Goal: Task Accomplishment & Management: Manage account settings

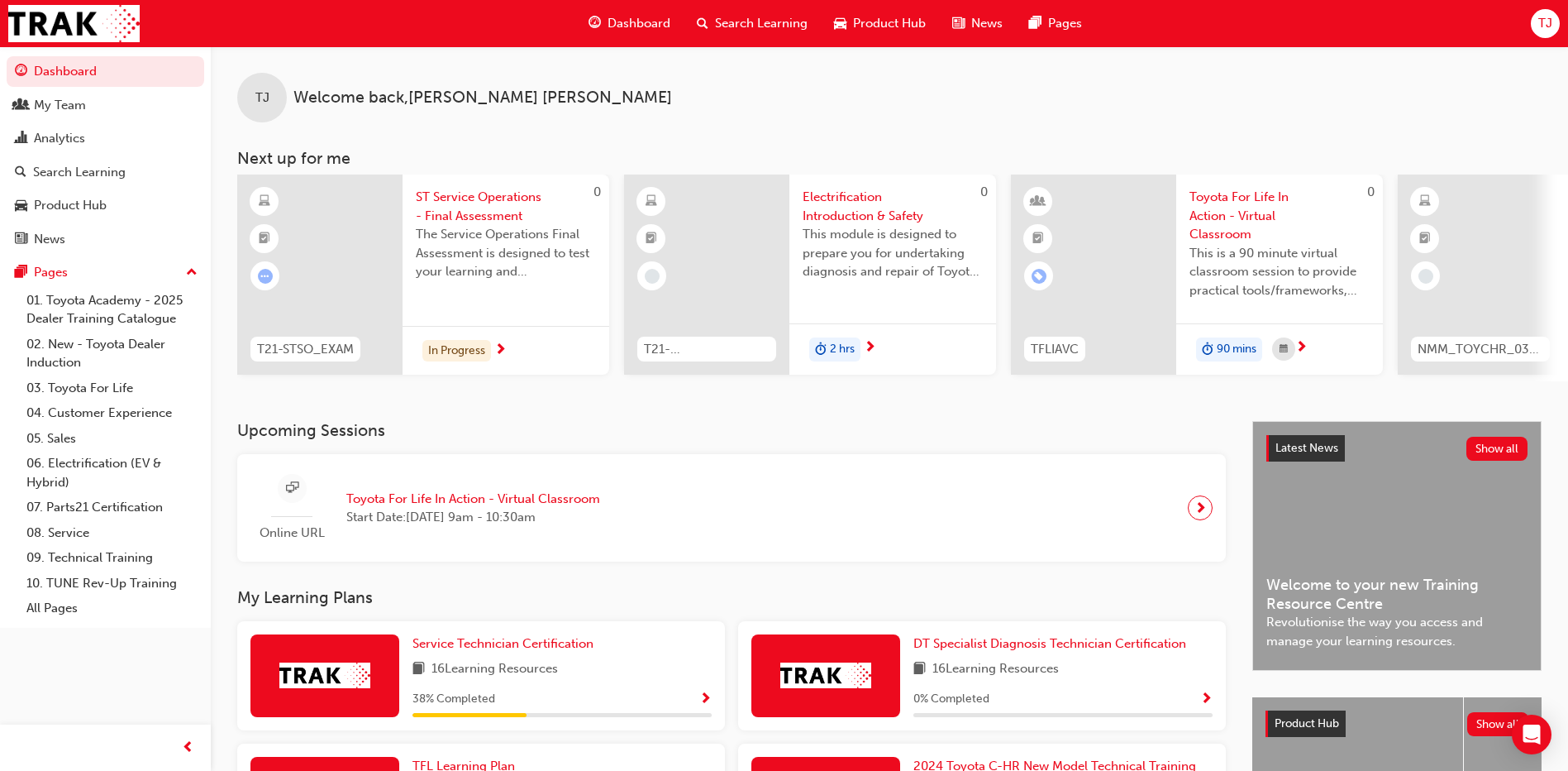
click at [672, 15] on div "Dashboard" at bounding box center [630, 23] width 108 height 34
click at [1545, 20] on span "TJ" at bounding box center [1546, 23] width 14 height 19
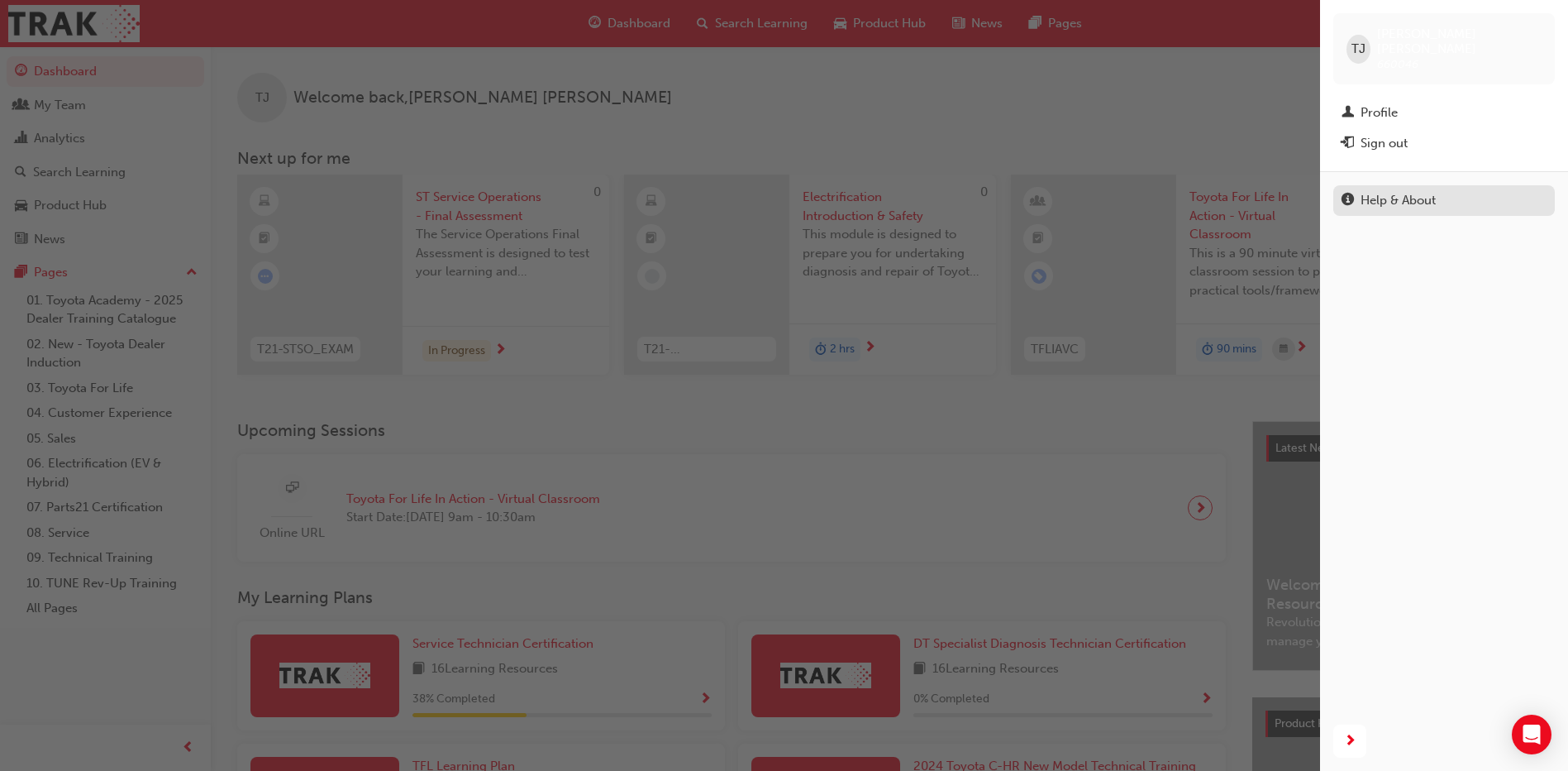
click at [1475, 190] on div "Help & About" at bounding box center [1444, 200] width 205 height 21
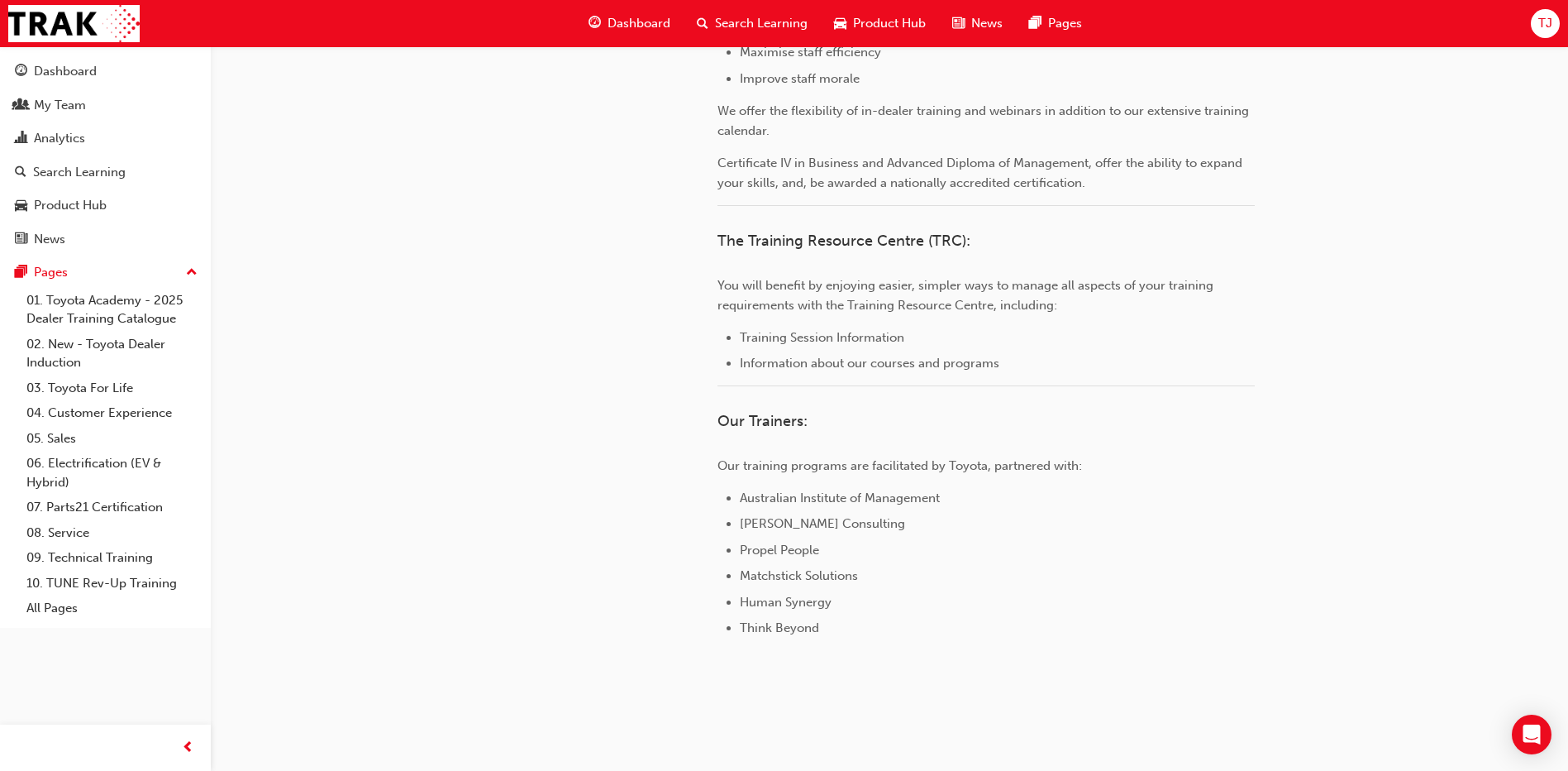
scroll to position [720, 0]
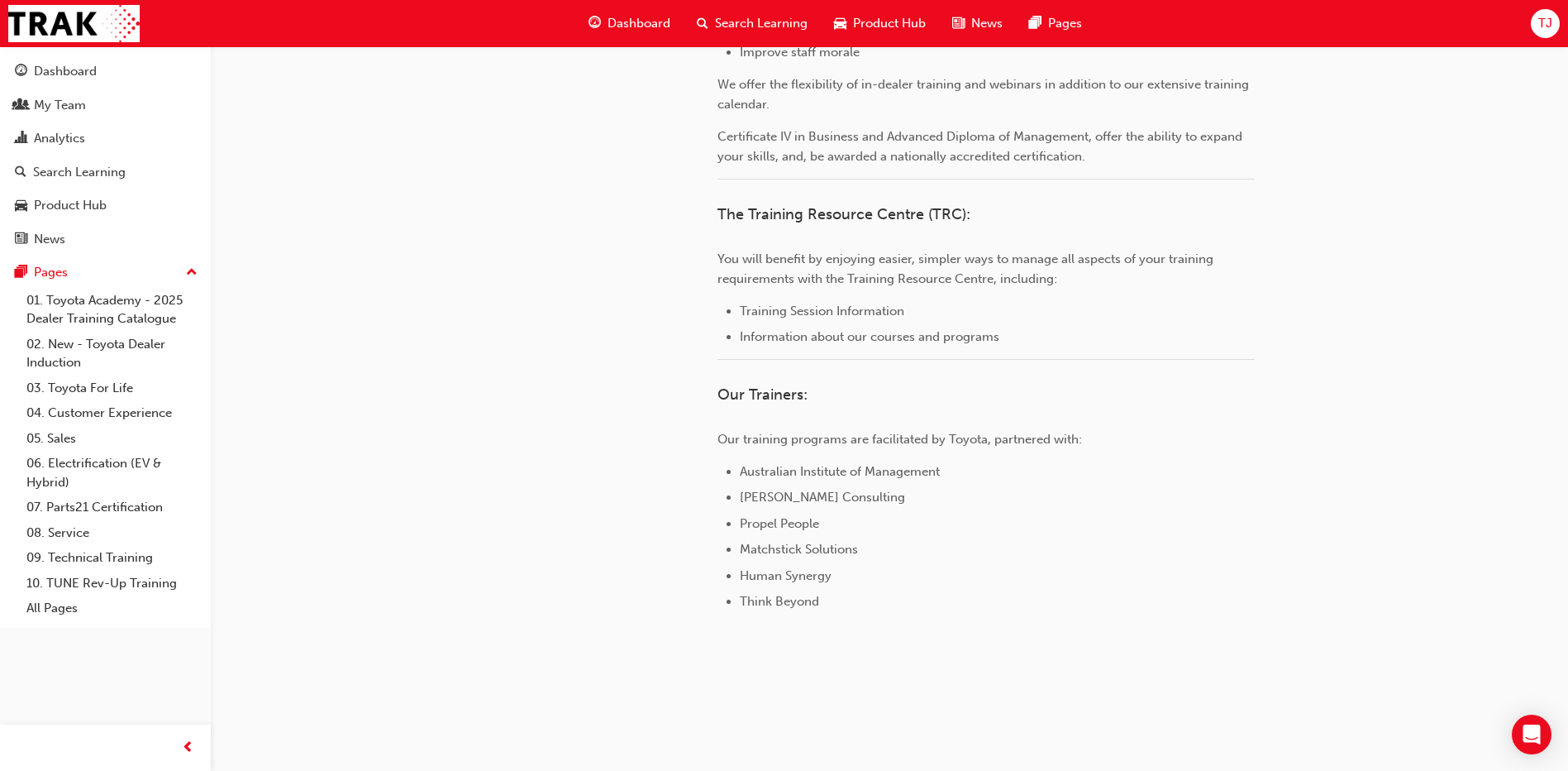
click at [1551, 22] on span "TJ" at bounding box center [1546, 23] width 14 height 19
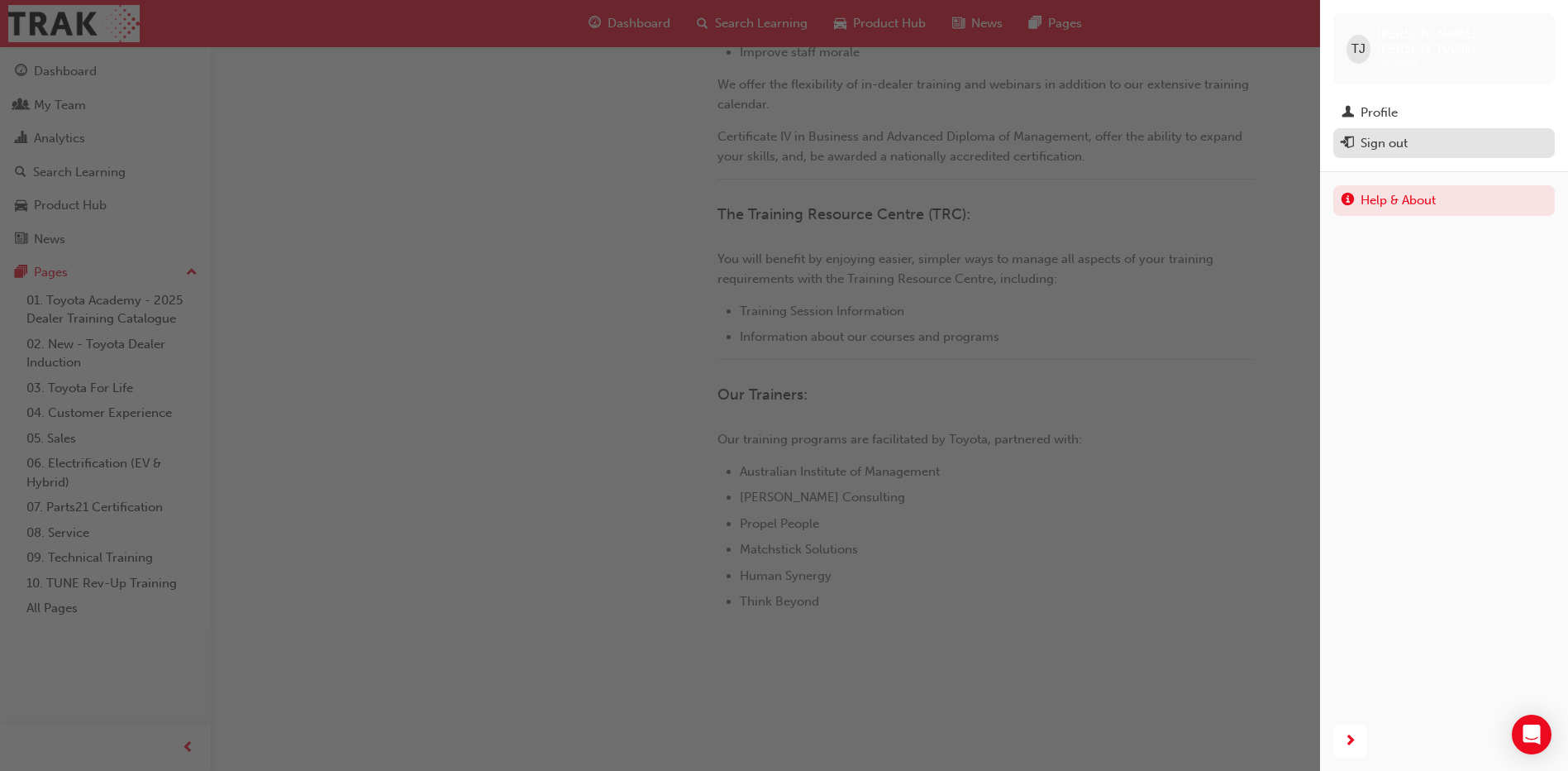
click at [1455, 133] on div "Sign out" at bounding box center [1444, 144] width 205 height 21
